Goal: Check status: Check status

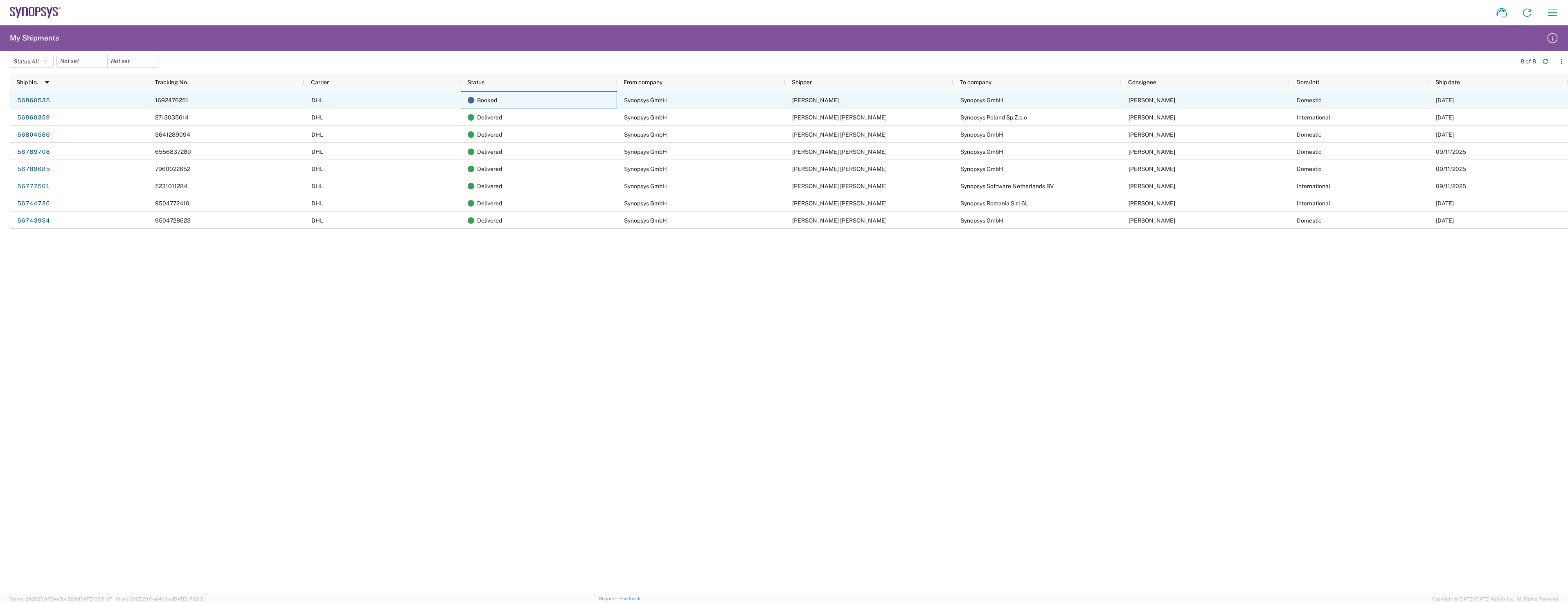
click at [463, 98] on div "Booked" at bounding box center [539, 100] width 156 height 17
click at [35, 100] on link "56860535" at bounding box center [33, 101] width 33 height 13
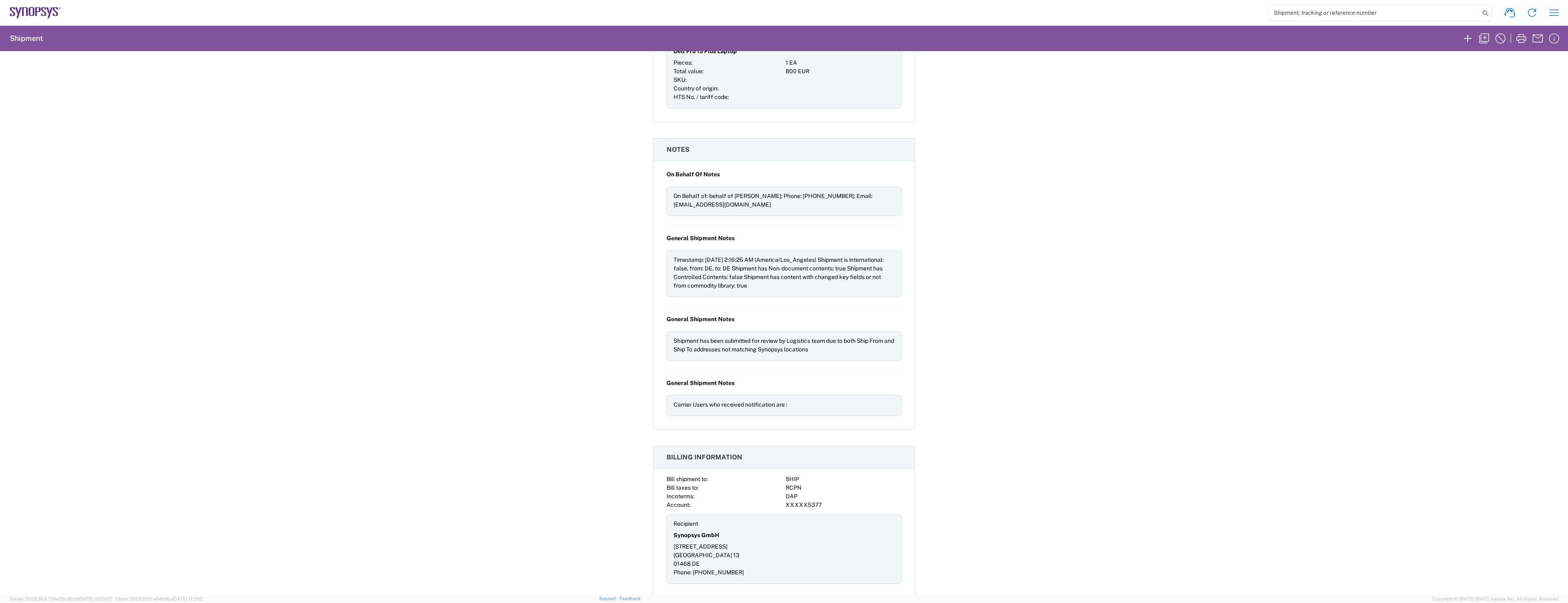
scroll to position [731, 0]
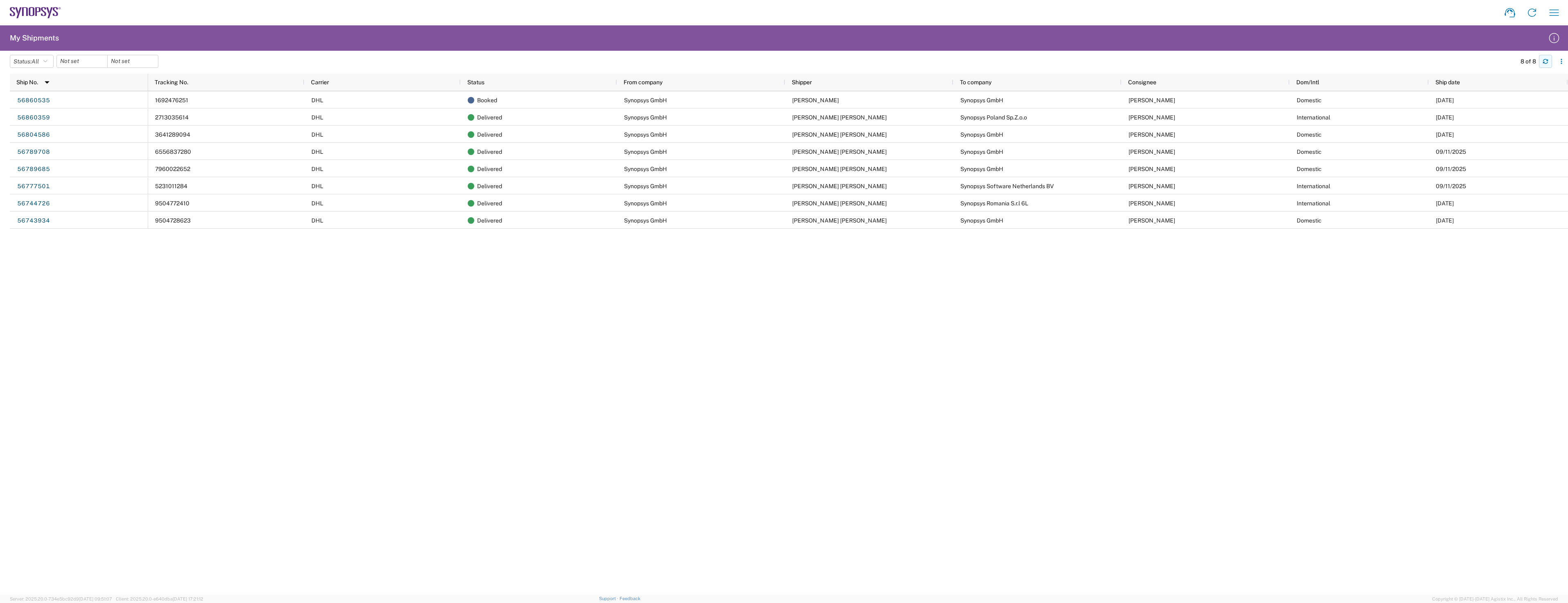
click at [1549, 63] on button "button" at bounding box center [1545, 61] width 13 height 13
